Goal: Information Seeking & Learning: Learn about a topic

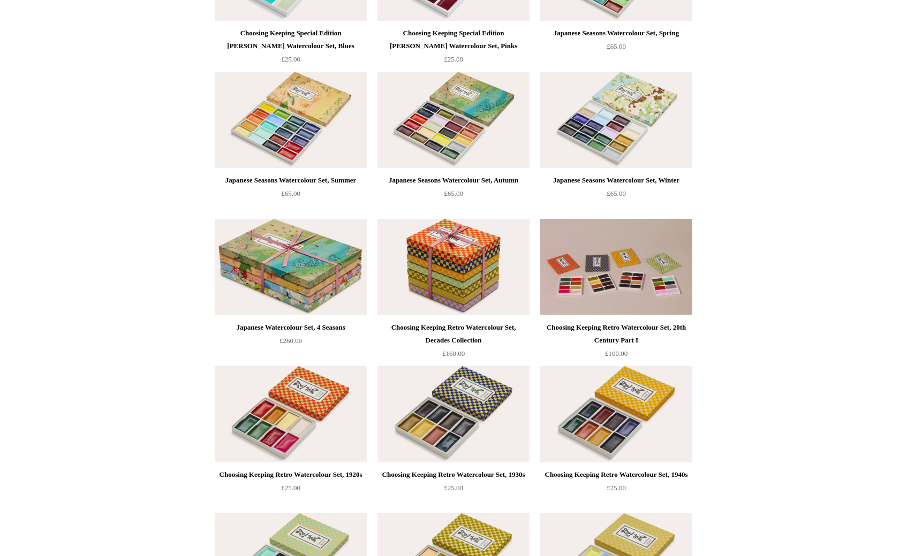
scroll to position [111, 0]
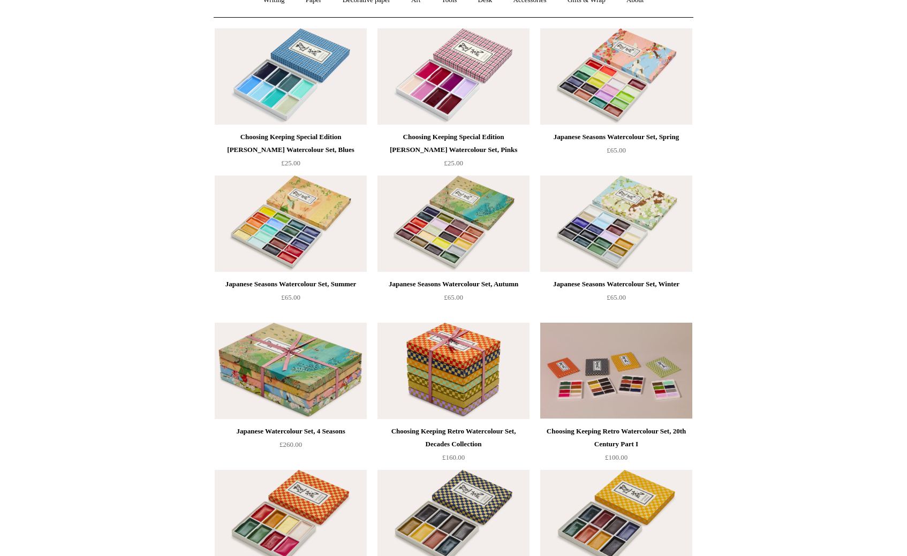
click at [594, 140] on div "Japanese Seasons Watercolour Set, Spring" at bounding box center [616, 137] width 147 height 13
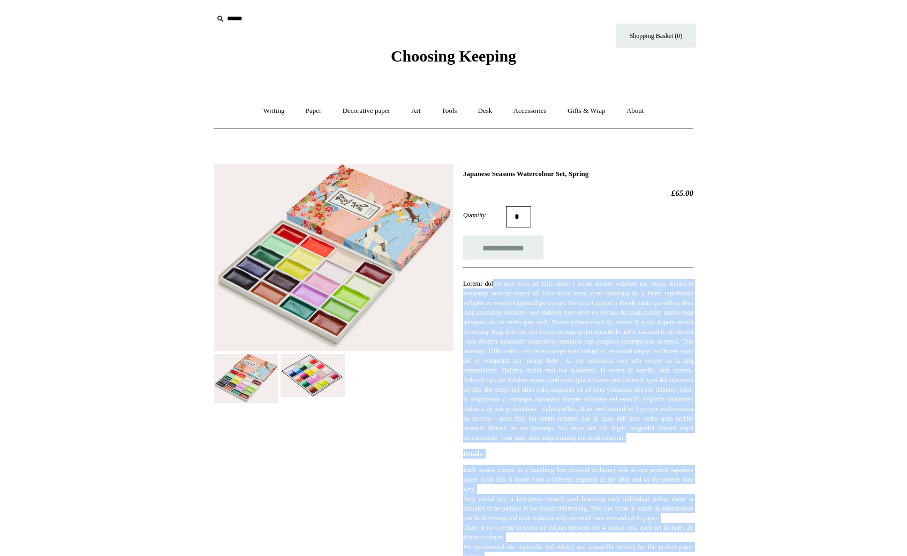
drag, startPoint x: 462, startPoint y: 283, endPoint x: 495, endPoint y: 284, distance: 32.7
click at [495, 281] on p at bounding box center [578, 361] width 230 height 164
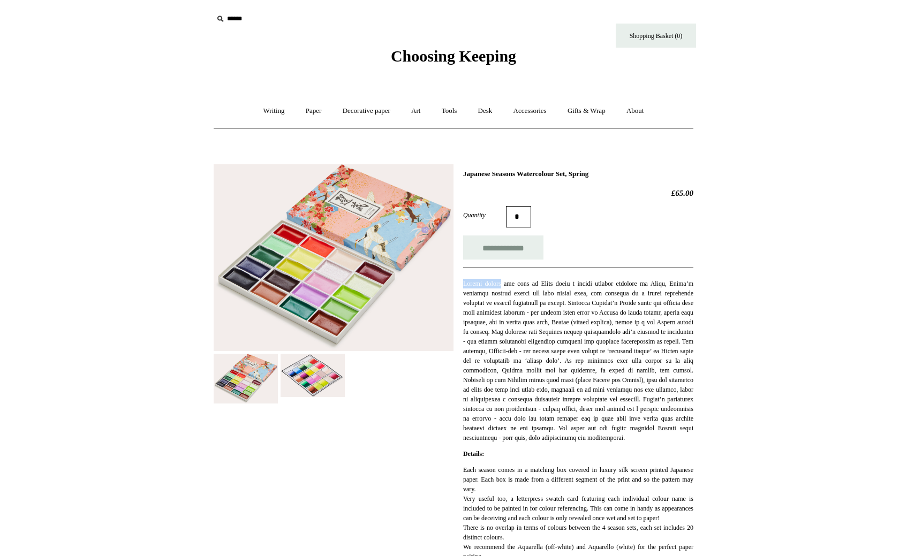
drag, startPoint x: 502, startPoint y: 285, endPoint x: 464, endPoint y: 286, distance: 38.5
click at [464, 286] on p at bounding box center [578, 361] width 230 height 164
copy p "Gansai paints"
